Goal: Task Accomplishment & Management: Complete application form

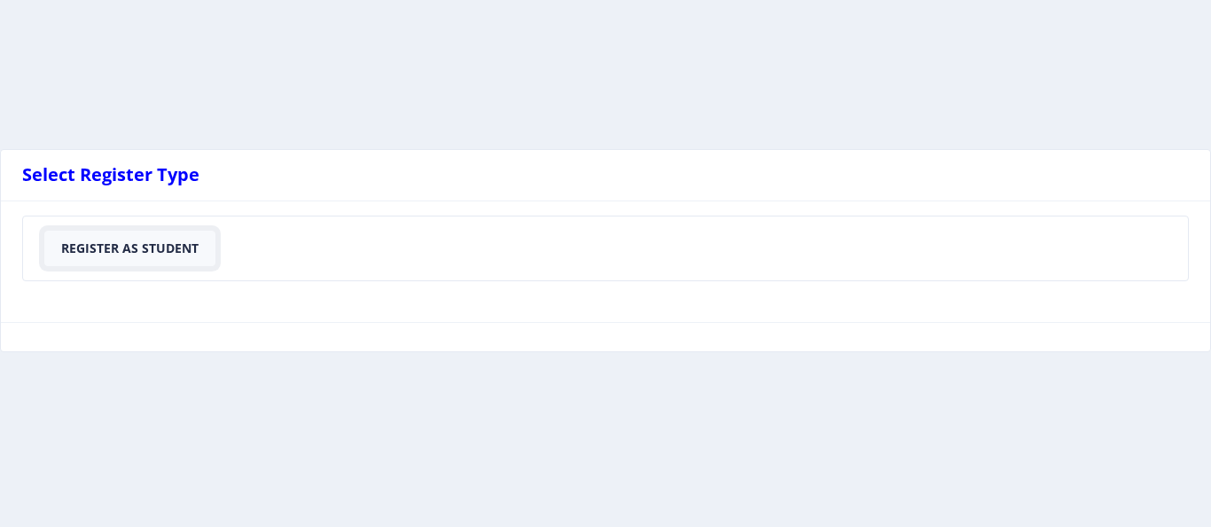
click at [154, 252] on button "Register As Student" at bounding box center [129, 247] width 171 height 35
click at [166, 252] on button "Register As Student" at bounding box center [129, 247] width 171 height 35
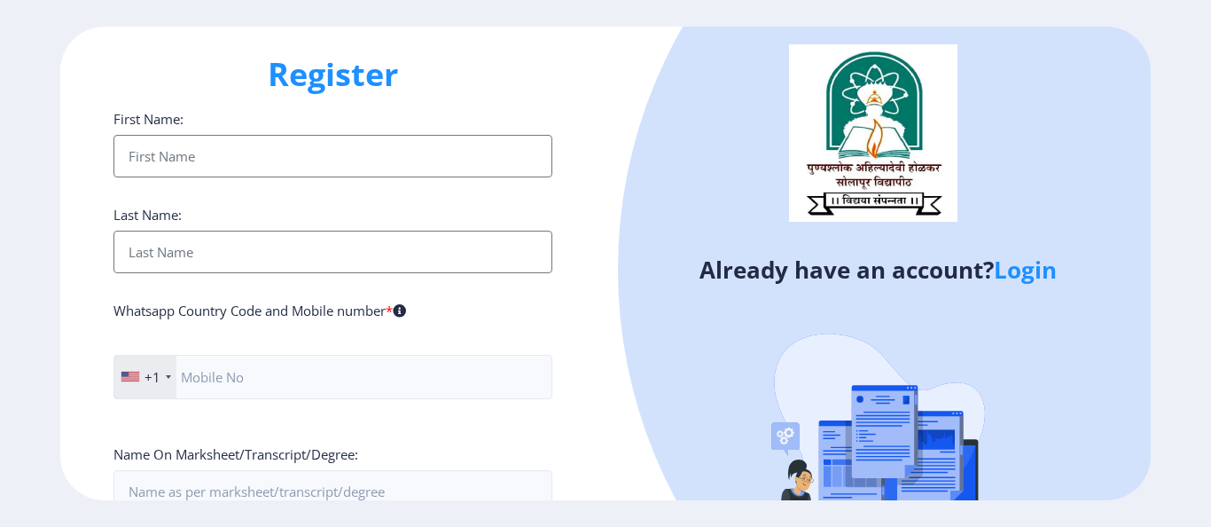
click at [1087, 204] on ngx-register "Register First Name: Last Name: Whatsapp Country Code and Mobile number * +1 [G…" at bounding box center [605, 264] width 1211 height 474
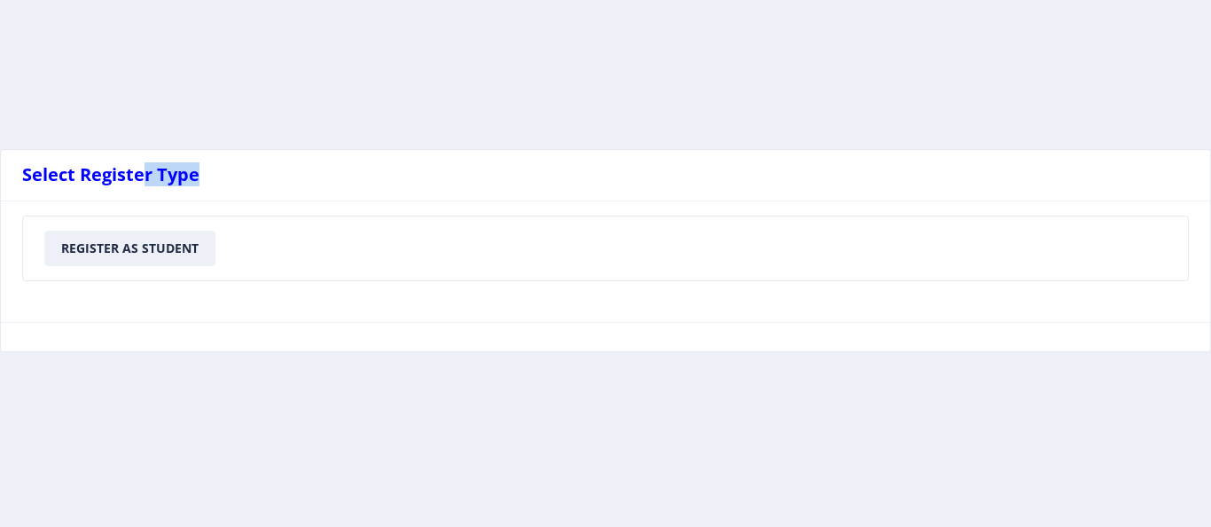
click at [150, 186] on nb-card-header "Select Register Type" at bounding box center [605, 175] width 1209 height 51
drag, startPoint x: 108, startPoint y: 181, endPoint x: 95, endPoint y: 176, distance: 14.0
click at [106, 181] on span "Select Register Type" at bounding box center [110, 174] width 177 height 24
drag, startPoint x: 141, startPoint y: 177, endPoint x: 173, endPoint y: 175, distance: 32.0
click at [142, 178] on span "Select Register Type" at bounding box center [110, 174] width 177 height 24
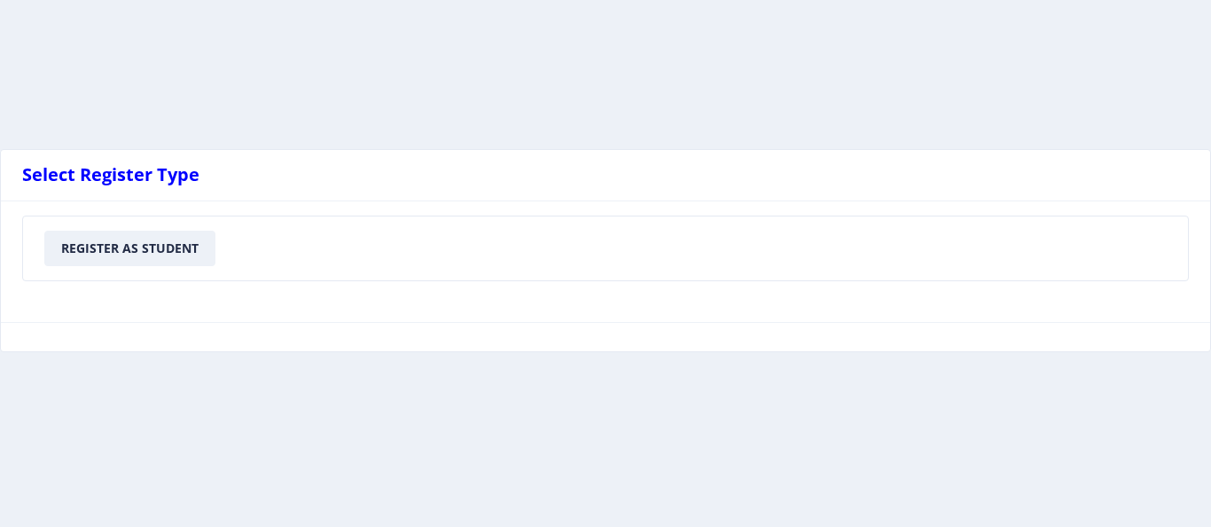
click at [173, 175] on span "Select Register Type" at bounding box center [110, 174] width 177 height 24
click at [184, 176] on span "Select Register Type" at bounding box center [110, 174] width 177 height 24
drag, startPoint x: 74, startPoint y: 178, endPoint x: 91, endPoint y: 197, distance: 25.1
click at [63, 181] on span "Select Register Type" at bounding box center [110, 174] width 177 height 24
drag, startPoint x: 230, startPoint y: 249, endPoint x: 102, endPoint y: 255, distance: 127.8
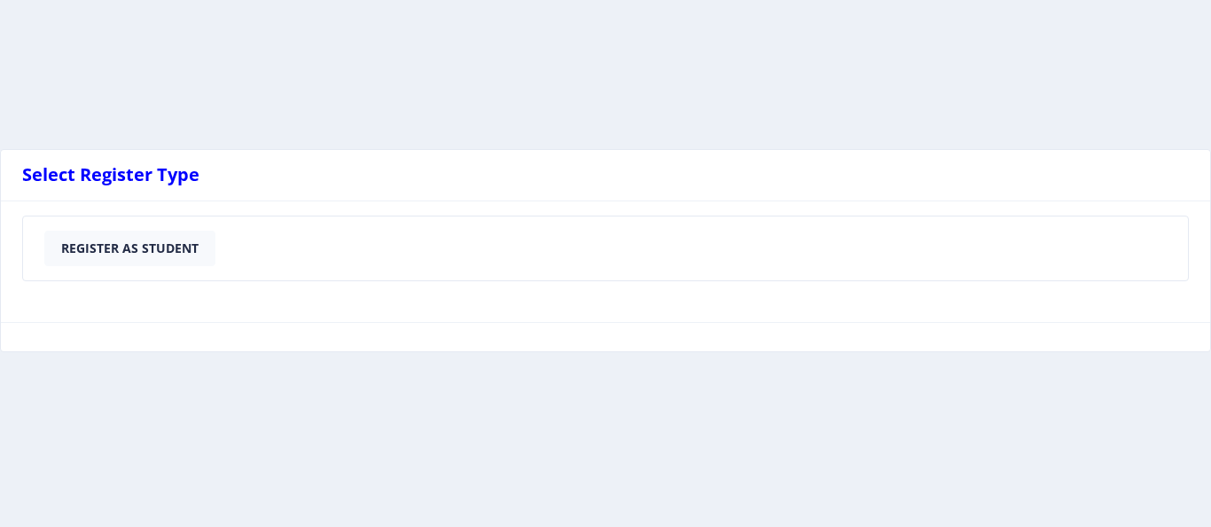
click at [102, 255] on nb-card-body "Register As Student" at bounding box center [605, 248] width 1165 height 64
